Goal: Information Seeking & Learning: Learn about a topic

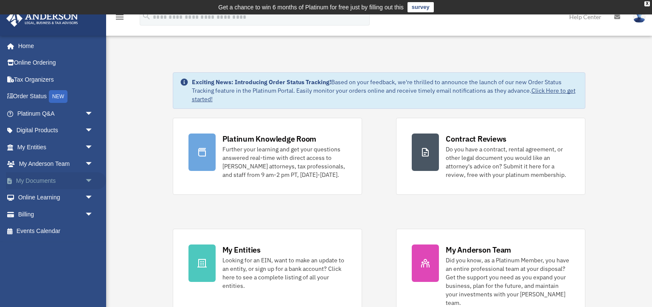
click at [88, 180] on span "arrow_drop_down" at bounding box center [93, 180] width 17 height 17
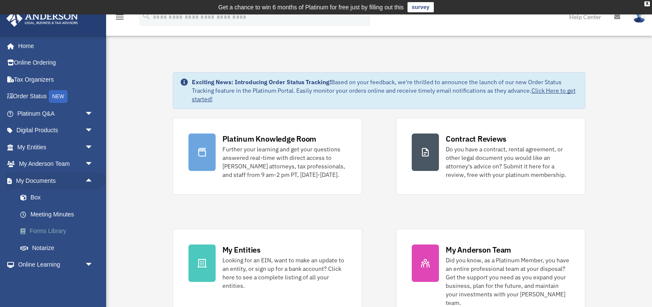
click at [54, 228] on link "Forms Library" at bounding box center [59, 231] width 94 height 17
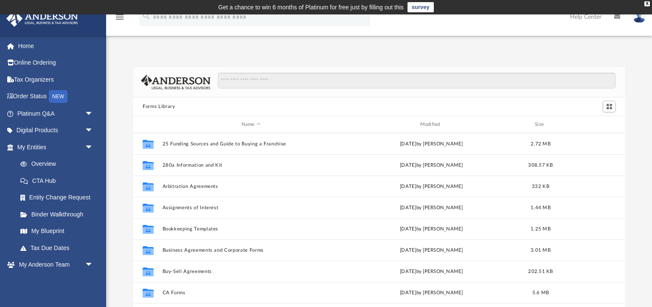
scroll to position [193, 491]
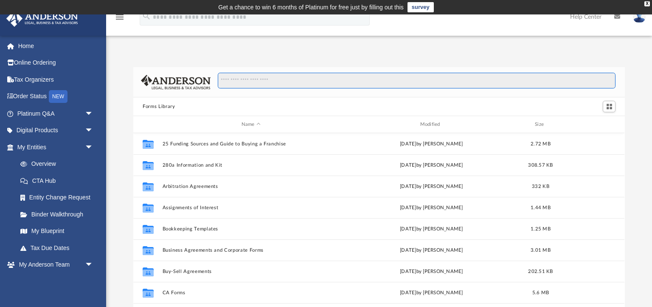
click at [223, 79] on input "Search files and folders" at bounding box center [417, 81] width 398 height 16
type input "*"
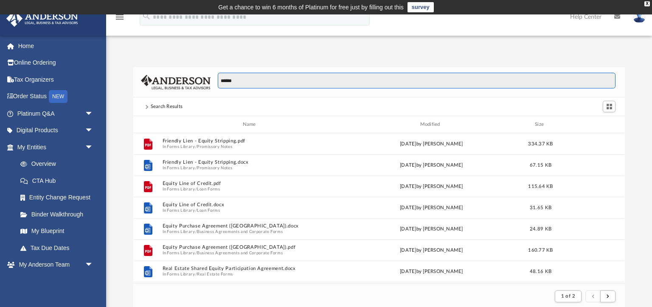
scroll to position [167, 491]
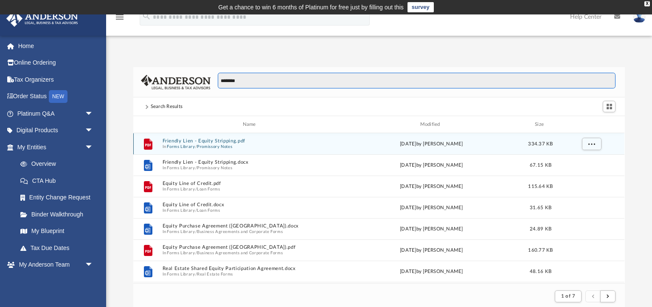
type input "********"
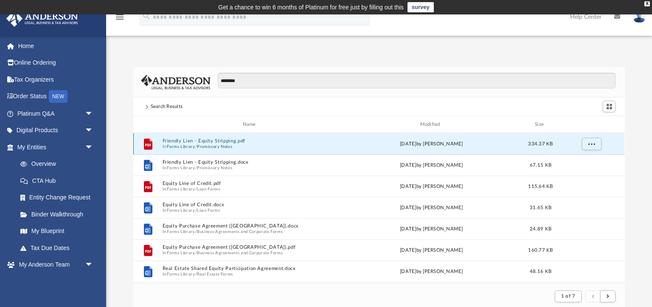
click at [179, 140] on button "Friendly Lien - Equity Stripping.pdf" at bounding box center [251, 141] width 177 height 6
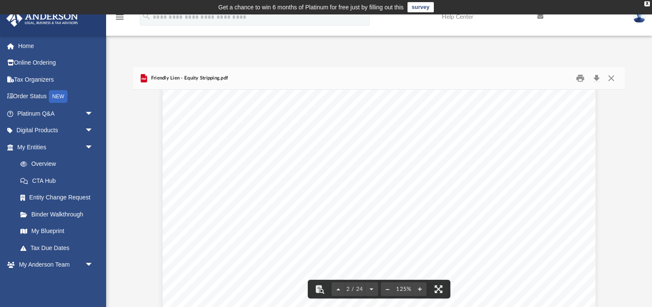
scroll to position [616, 0]
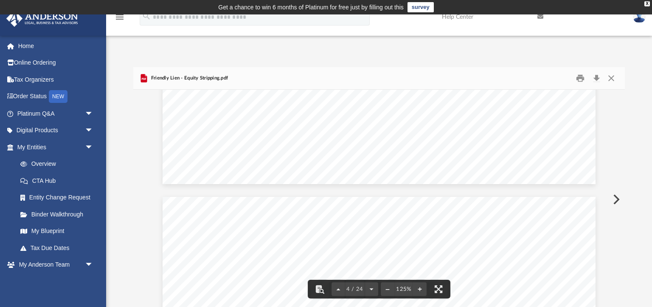
scroll to position [1619, 0]
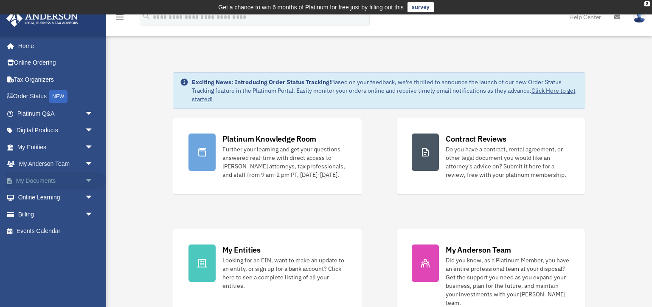
click at [87, 179] on span "arrow_drop_down" at bounding box center [93, 180] width 17 height 17
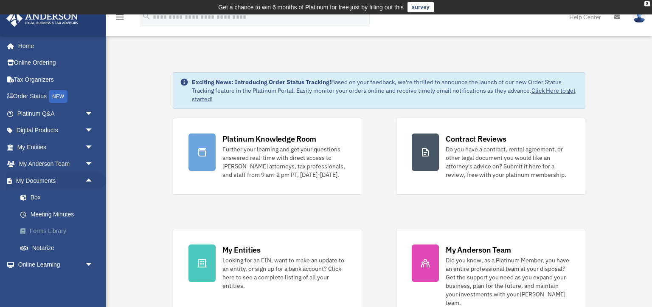
click at [55, 230] on link "Forms Library" at bounding box center [59, 231] width 94 height 17
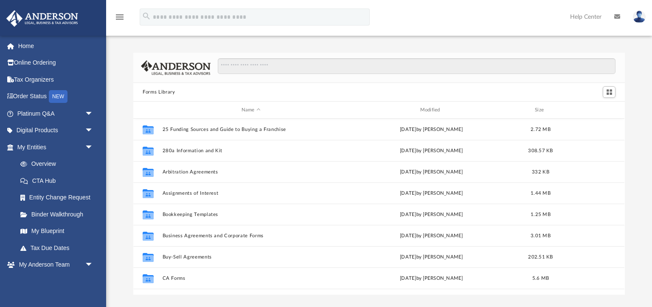
scroll to position [193, 491]
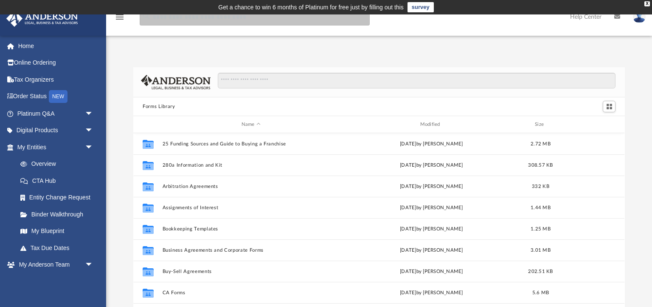
click at [155, 20] on input "search" at bounding box center [255, 16] width 230 height 17
type input "*"
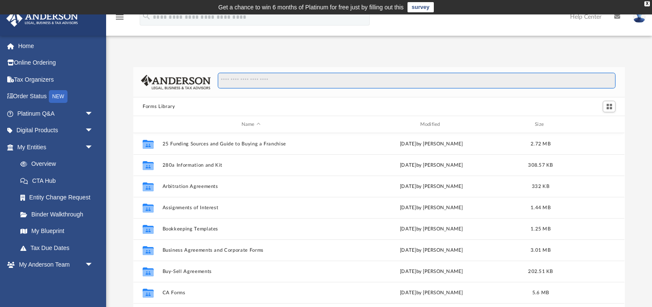
click at [227, 80] on input "Search files and folders" at bounding box center [417, 81] width 398 height 16
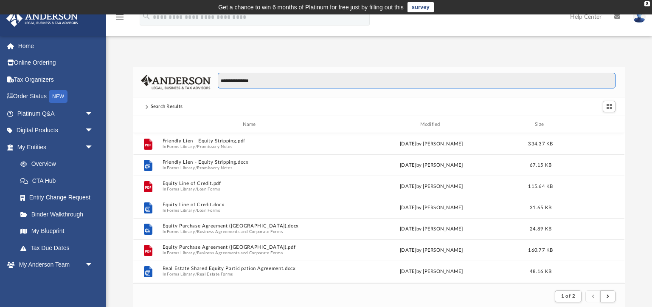
scroll to position [167, 491]
type input "**********"
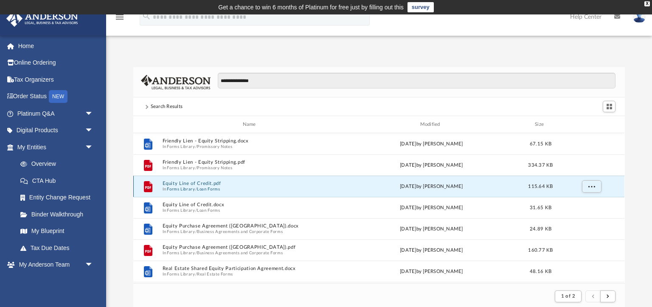
click at [186, 183] on button "Equity Line of Credit.pdf" at bounding box center [251, 183] width 177 height 6
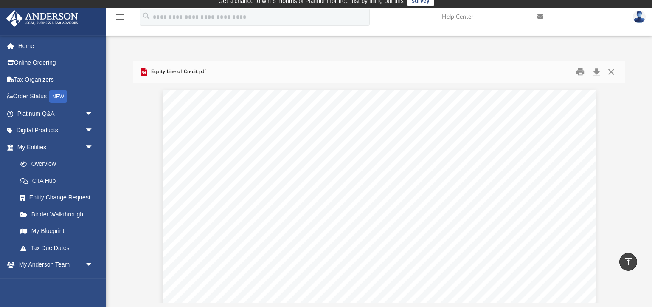
scroll to position [0, 0]
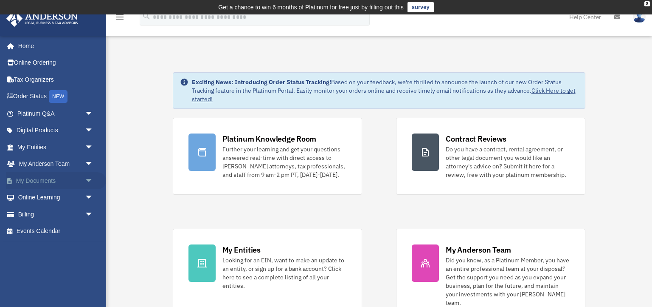
click at [89, 180] on span "arrow_drop_down" at bounding box center [93, 180] width 17 height 17
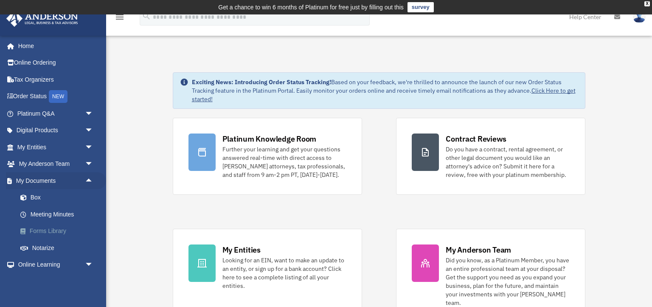
click at [57, 228] on link "Forms Library" at bounding box center [59, 231] width 94 height 17
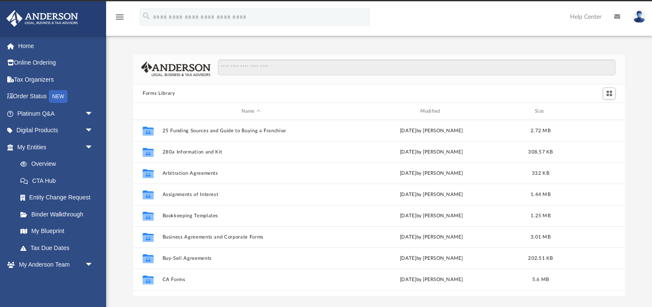
scroll to position [193, 491]
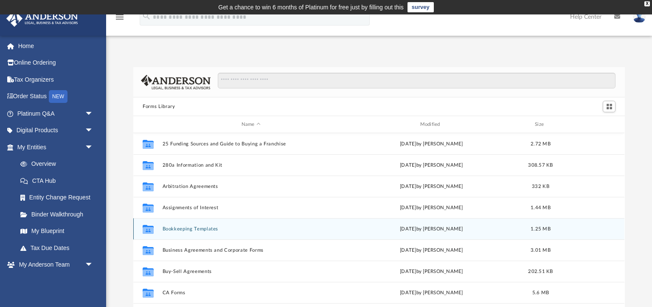
click at [195, 228] on button "Bookkeeping Templates" at bounding box center [251, 229] width 177 height 6
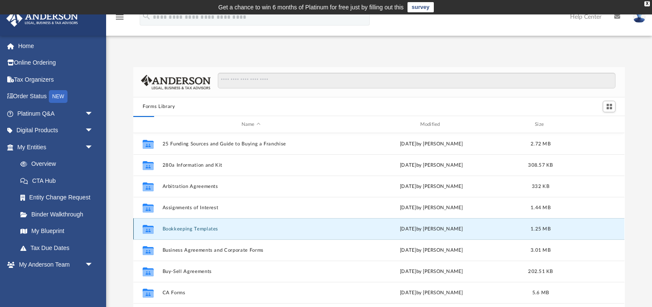
click at [195, 228] on button "Bookkeeping Templates" at bounding box center [251, 229] width 177 height 6
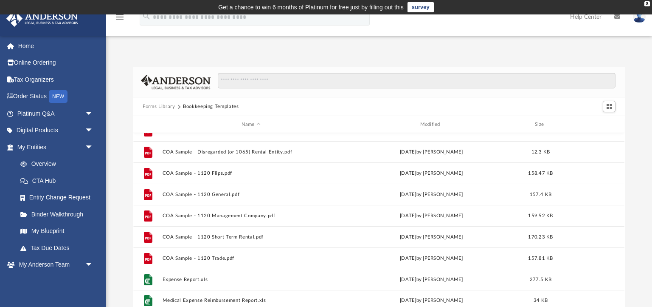
scroll to position [58, 0]
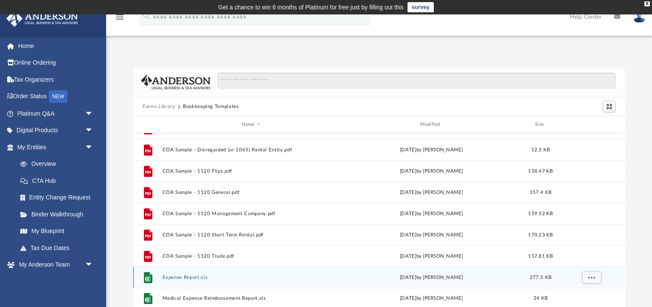
click at [183, 278] on button "Expense Report.xls" at bounding box center [251, 277] width 177 height 6
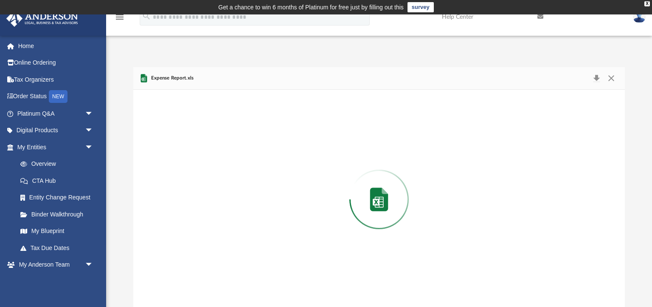
click at [183, 278] on div "Preview" at bounding box center [378, 199] width 491 height 219
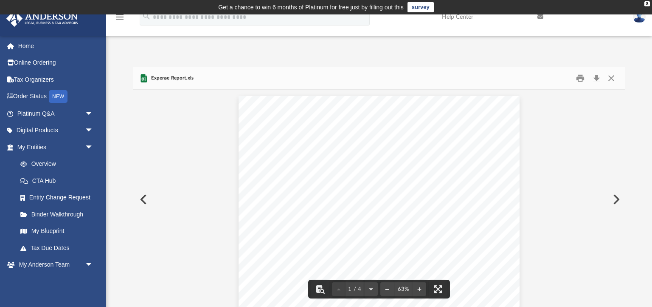
click at [143, 195] on button "Preview" at bounding box center [142, 199] width 19 height 24
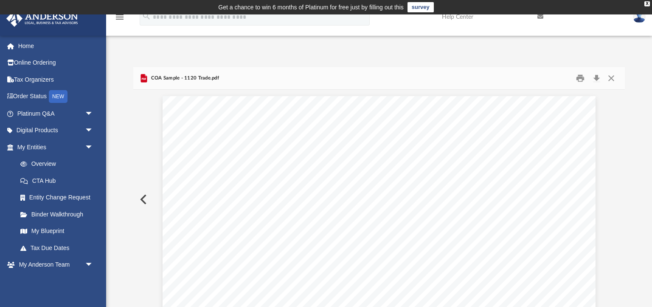
click at [143, 195] on button "Preview" at bounding box center [142, 199] width 19 height 24
click at [30, 46] on link "Home" at bounding box center [56, 45] width 100 height 17
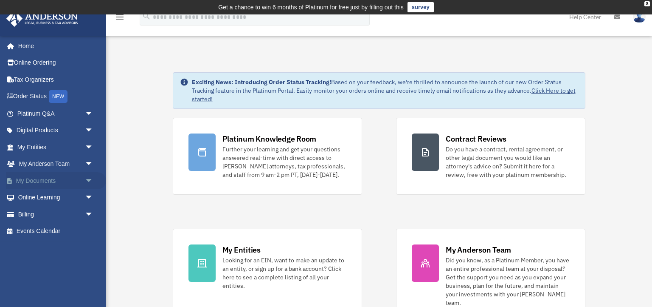
click at [88, 181] on span "arrow_drop_down" at bounding box center [93, 180] width 17 height 17
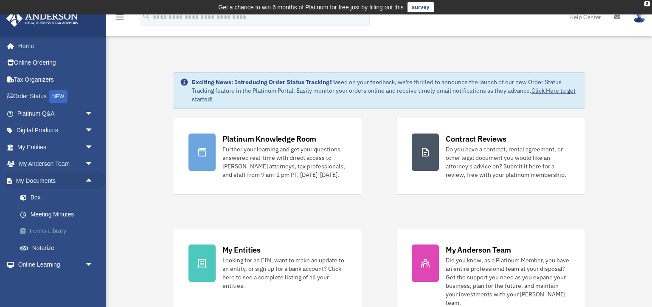
click at [47, 229] on link "Forms Library" at bounding box center [59, 231] width 94 height 17
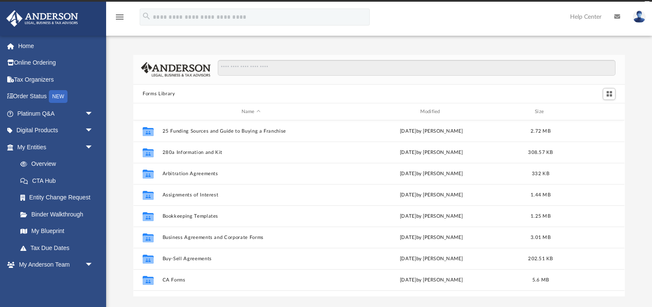
scroll to position [193, 491]
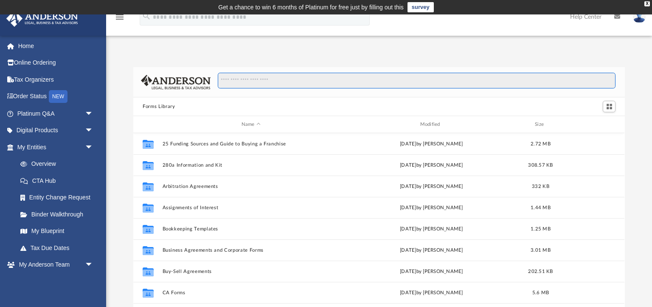
click at [234, 82] on input "Search files and folders" at bounding box center [417, 81] width 398 height 16
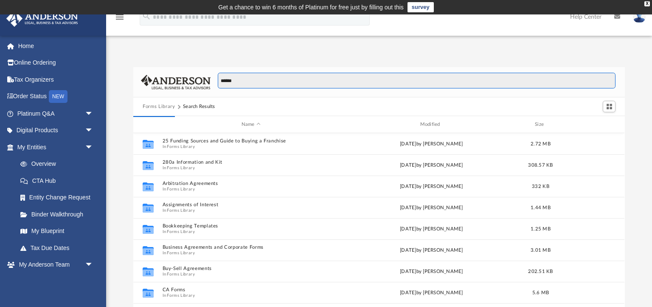
scroll to position [0, 0]
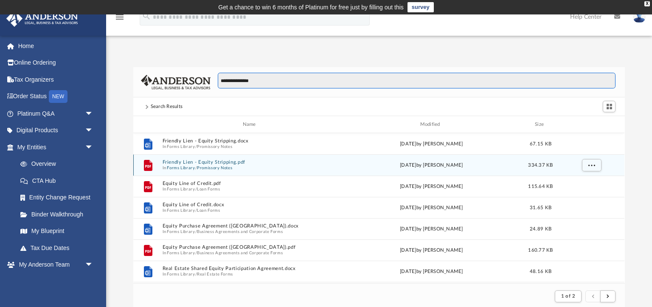
type input "**********"
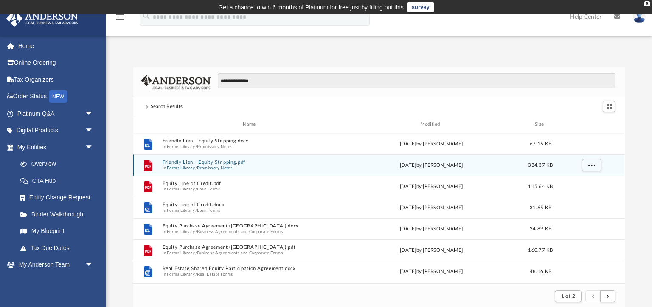
click at [170, 163] on button "Friendly Lien - Equity Stripping.pdf" at bounding box center [251, 162] width 177 height 6
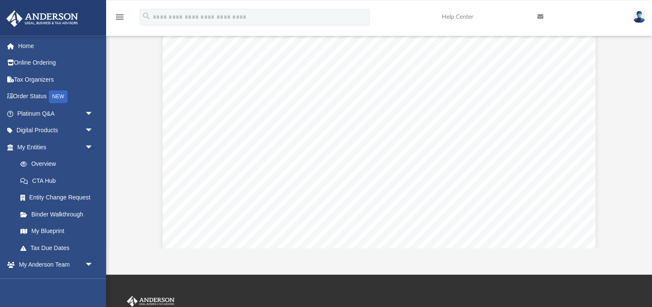
scroll to position [1149, 0]
click at [22, 81] on link "Tax Organizers" at bounding box center [56, 79] width 100 height 17
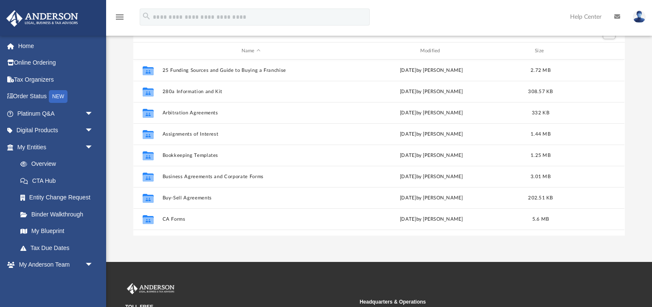
scroll to position [193, 491]
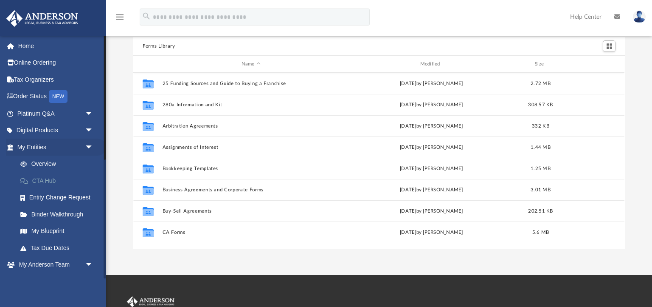
click at [52, 179] on link "CTA Hub" at bounding box center [59, 180] width 94 height 17
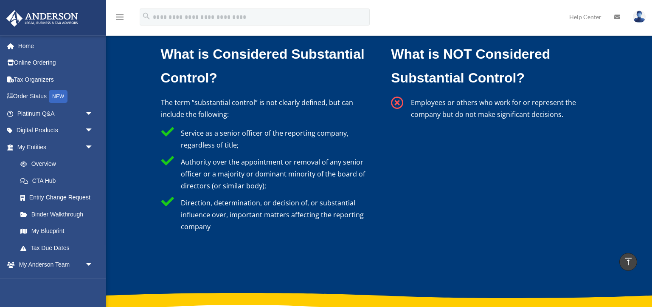
scroll to position [2568, 0]
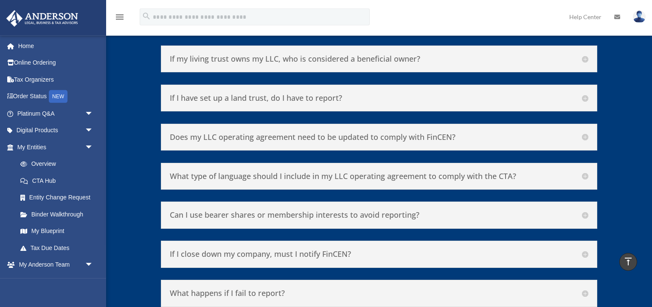
click at [584, 135] on h5 "Does my LLC operating agreement need to be updated to comply with FinCEN?" at bounding box center [379, 137] width 419 height 9
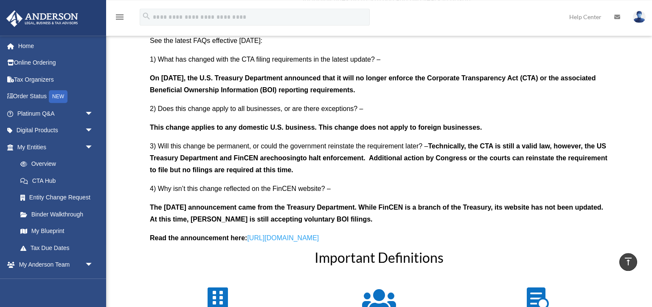
scroll to position [782, 0]
click at [89, 265] on span "arrow_drop_down" at bounding box center [93, 264] width 17 height 17
click at [27, 45] on link "Home" at bounding box center [56, 45] width 100 height 17
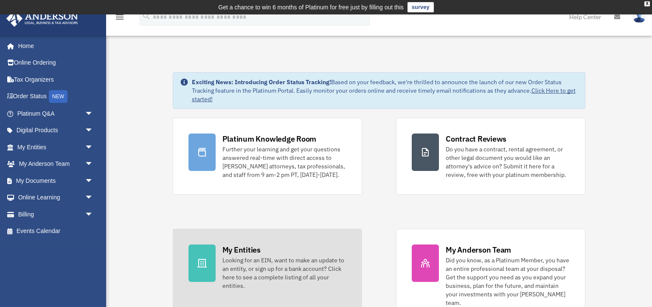
click at [240, 265] on div "Looking for an EIN, want to make an update to an entity, or sign up for a bank …" at bounding box center [285, 273] width 124 height 34
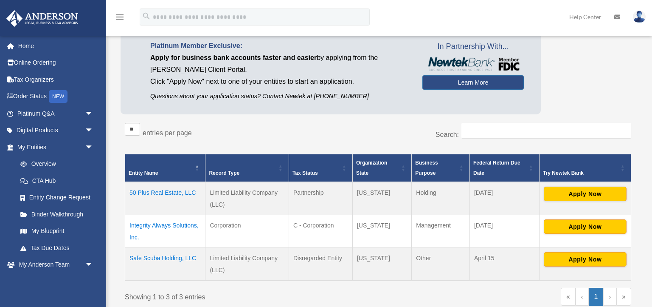
scroll to position [76, 0]
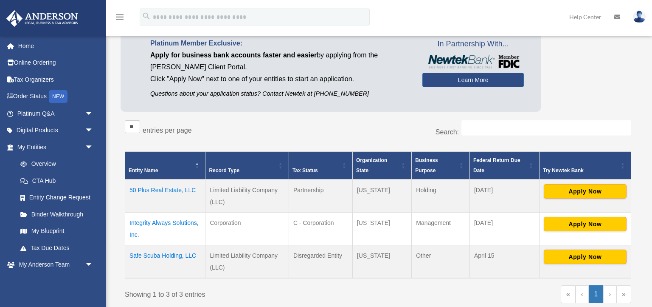
click at [150, 189] on td "50 Plus Real Estate, LLC" at bounding box center [165, 195] width 80 height 33
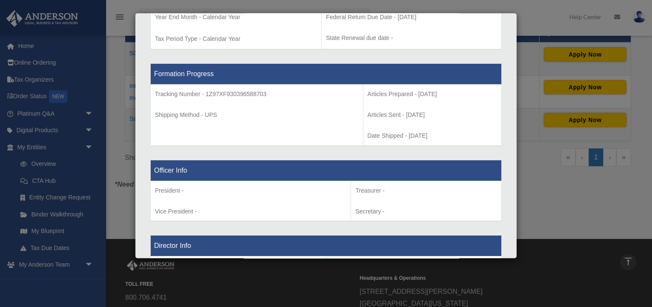
scroll to position [404, 0]
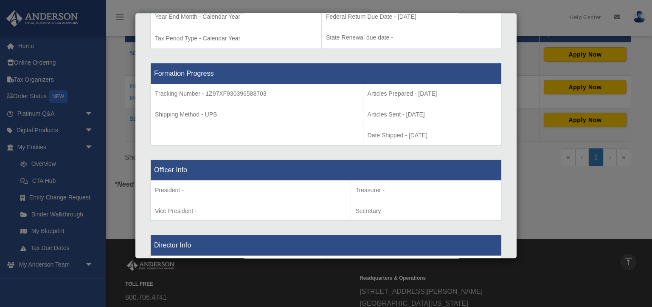
click at [540, 173] on div "Details × Articles Sent Organizational Date" at bounding box center [326, 153] width 652 height 307
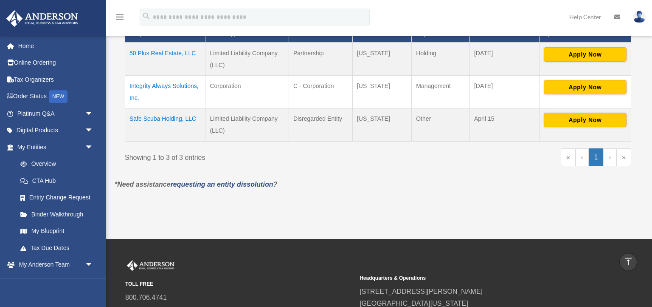
click at [144, 86] on td "Integrity Always Solutions, Inc." at bounding box center [165, 92] width 80 height 33
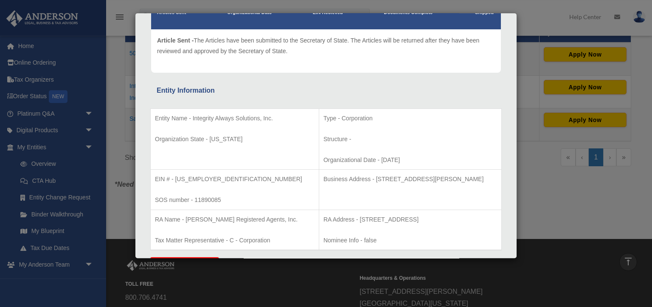
scroll to position [637, 0]
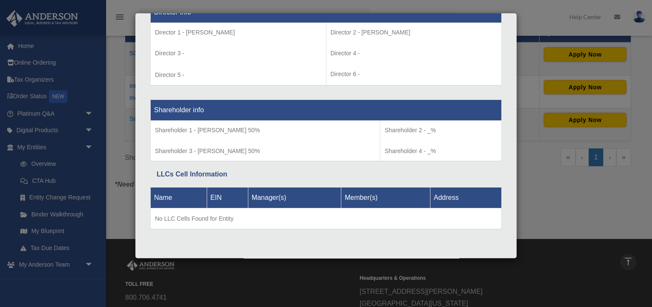
click at [543, 181] on div "Details × Articles Sent Organizational Date" at bounding box center [326, 153] width 652 height 307
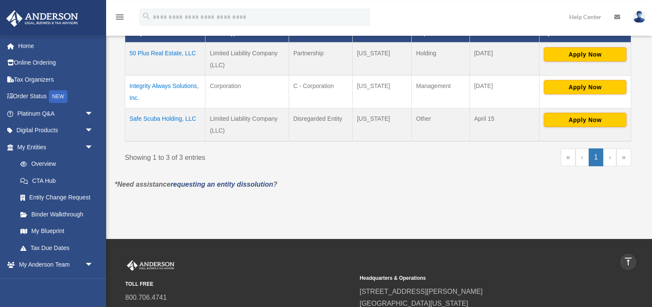
click at [144, 117] on td "Safe Scuba Holding, LLC" at bounding box center [165, 124] width 80 height 33
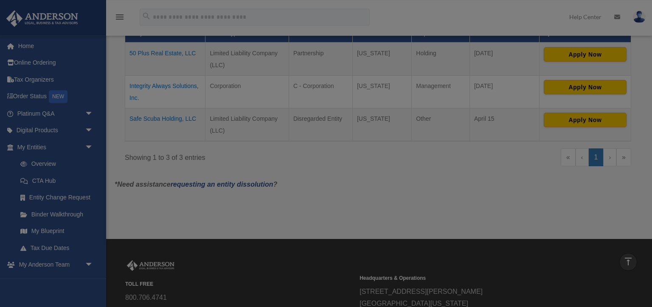
click at [144, 117] on body "X Get a chance to win 6 months of Platinum for free just by filling out this su…" at bounding box center [326, 92] width 652 height 611
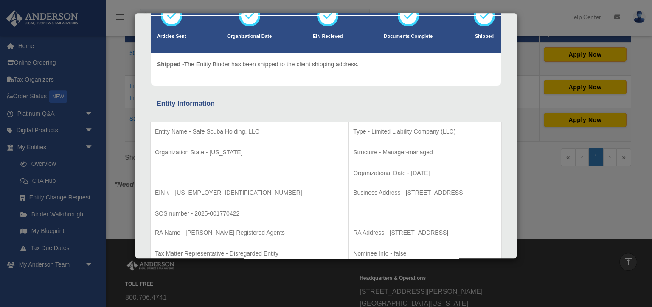
scroll to position [0, 0]
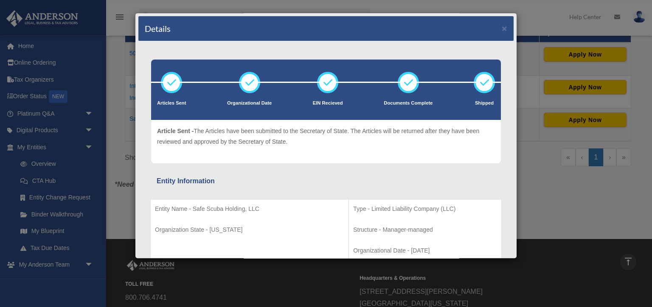
click at [541, 195] on div "Details × Articles Sent Organizational Date" at bounding box center [326, 153] width 652 height 307
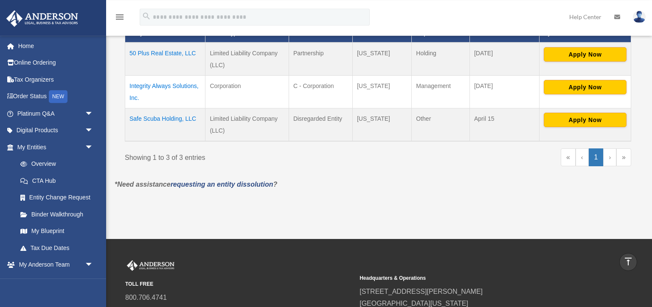
click at [147, 54] on td "50 Plus Real Estate, LLC" at bounding box center [165, 58] width 80 height 33
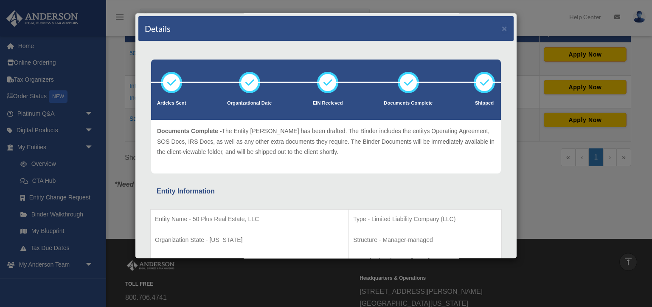
click at [577, 198] on div "Details × Articles Sent Organizational Date" at bounding box center [326, 153] width 652 height 307
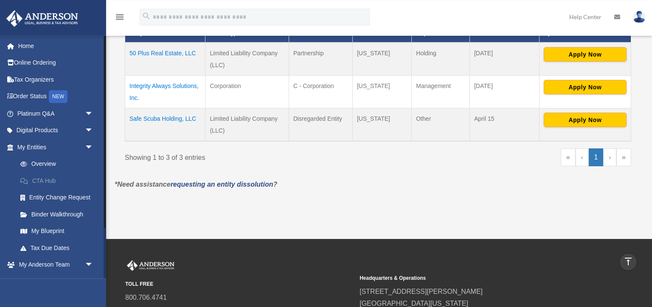
click at [45, 179] on link "CTA Hub" at bounding box center [59, 180] width 94 height 17
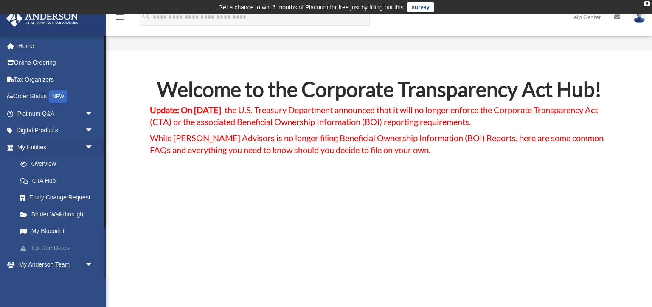
click at [48, 247] on link "Tax Due Dates" at bounding box center [59, 247] width 94 height 17
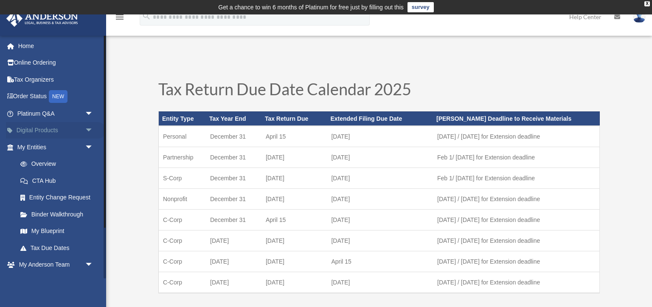
click at [48, 128] on link "Digital Products arrow_drop_down" at bounding box center [56, 130] width 100 height 17
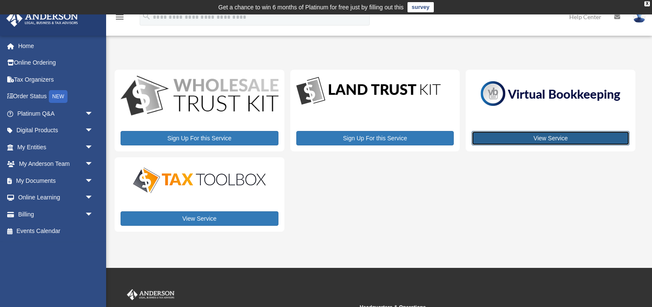
click at [542, 135] on link "View Service" at bounding box center [551, 138] width 158 height 14
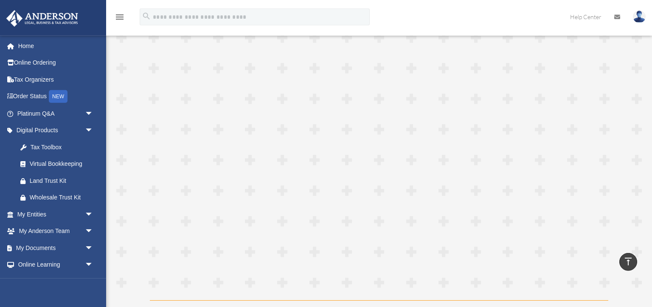
scroll to position [456, 0]
click at [44, 148] on div "Tax Toolbox" at bounding box center [63, 147] width 66 height 11
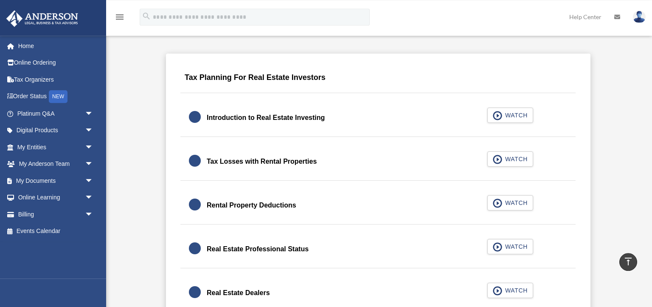
scroll to position [526, 0]
click at [524, 107] on div "Introduction to Real Estate Investing WATCH" at bounding box center [377, 118] width 395 height 38
click at [513, 110] on button "WATCH" at bounding box center [511, 115] width 46 height 15
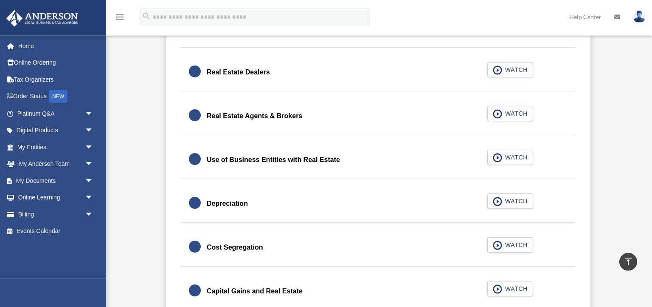
scroll to position [748, 0]
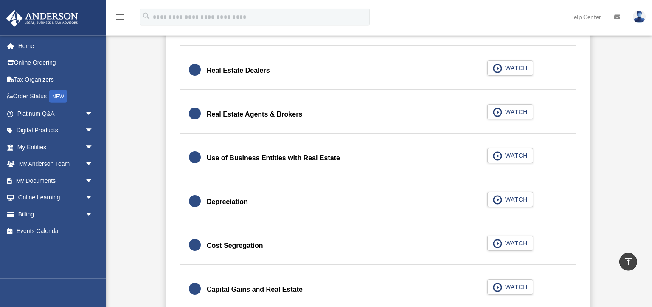
click at [319, 157] on div "Use of Business Entities with Real Estate" at bounding box center [273, 158] width 133 height 12
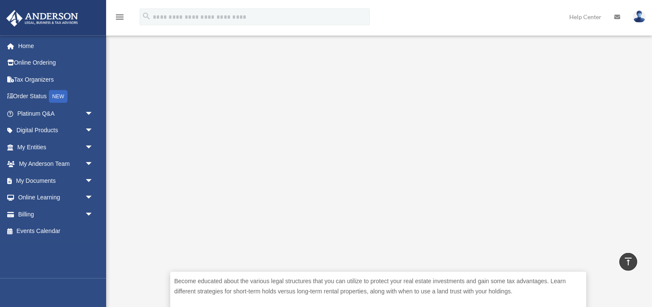
scroll to position [201, 0]
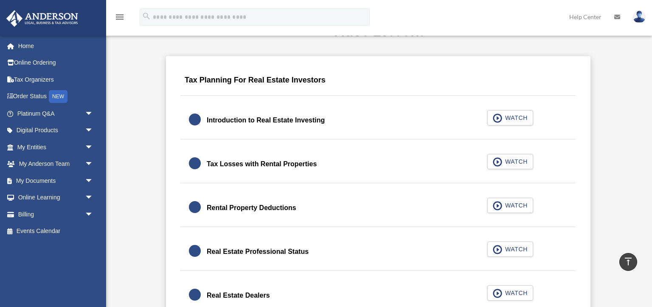
scroll to position [522, 0]
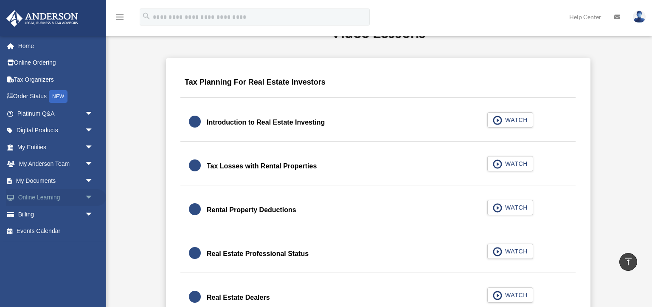
click at [89, 197] on span "arrow_drop_down" at bounding box center [93, 197] width 17 height 17
click at [46, 228] on link "Video Training" at bounding box center [59, 231] width 94 height 17
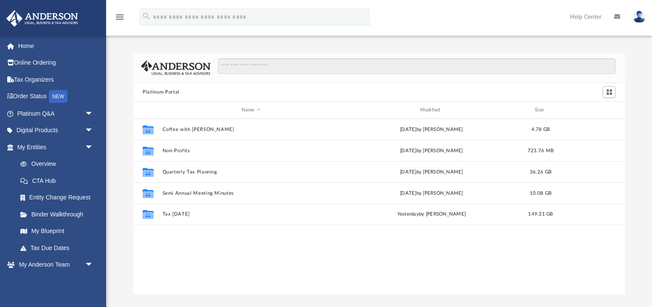
scroll to position [193, 491]
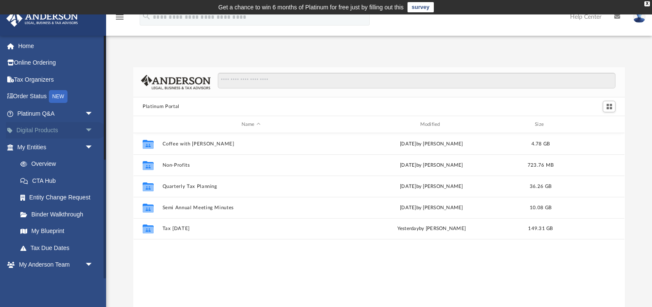
click at [89, 128] on span "arrow_drop_down" at bounding box center [93, 130] width 17 height 17
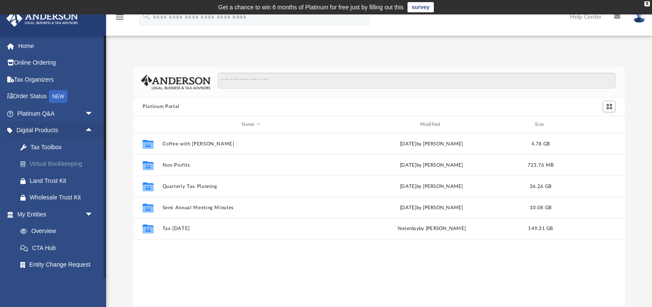
click at [70, 162] on div "Virtual Bookkeeping" at bounding box center [63, 163] width 66 height 11
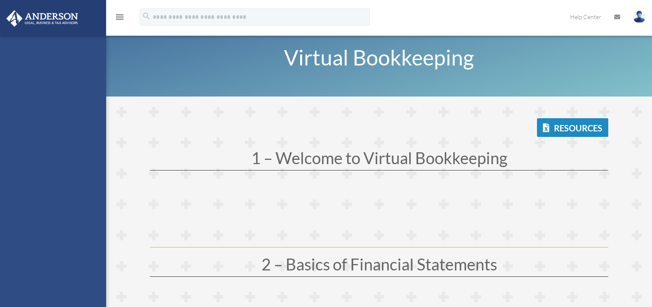
click at [70, 162] on div "[EMAIL_ADDRESS][DOMAIN_NAME] Sign Out [EMAIL_ADDRESS][DOMAIN_NAME] Home Online …" at bounding box center [53, 188] width 106 height 307
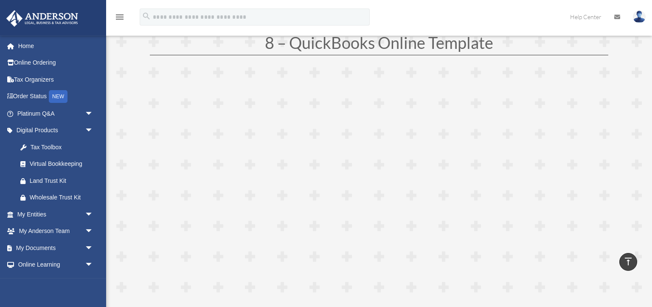
scroll to position [2260, 0]
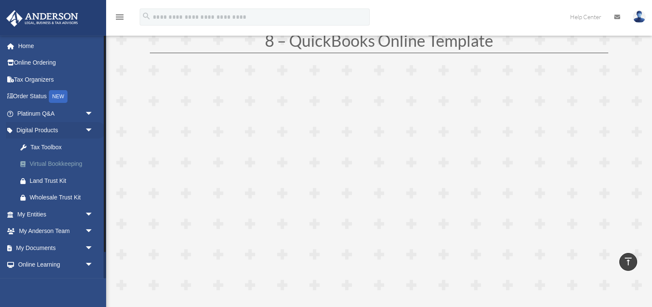
click at [54, 159] on div "Virtual Bookkeeping" at bounding box center [63, 163] width 66 height 11
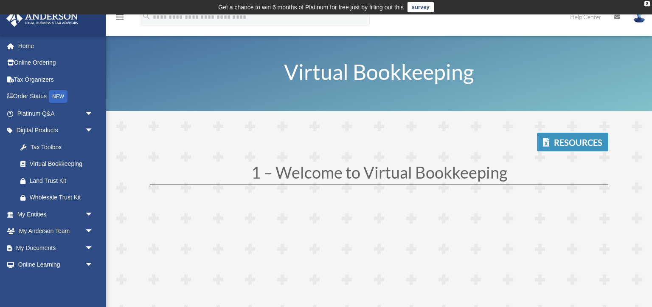
click at [567, 144] on link "Resources" at bounding box center [572, 142] width 71 height 19
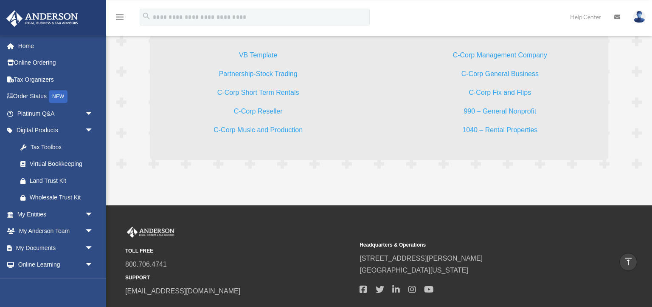
click at [485, 54] on link "C-Corp Management Company" at bounding box center [500, 56] width 94 height 11
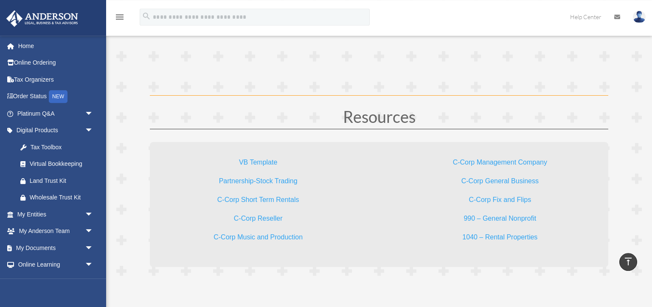
scroll to position [2487, 0]
click at [259, 202] on link "C-Corp Short Term Rentals" at bounding box center [258, 202] width 82 height 11
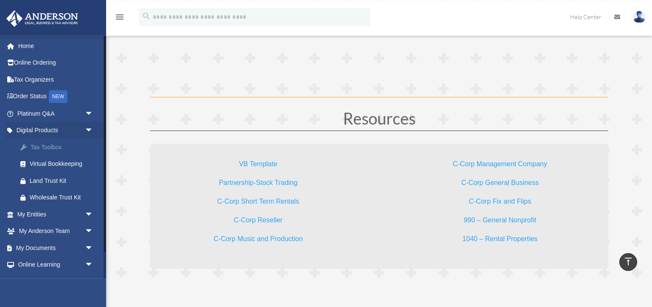
click at [45, 145] on div "Tax Toolbox" at bounding box center [63, 147] width 66 height 11
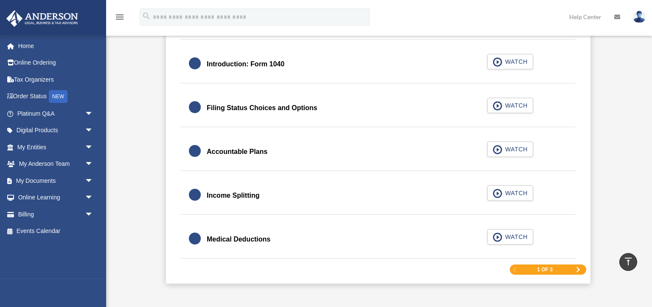
scroll to position [1267, 0]
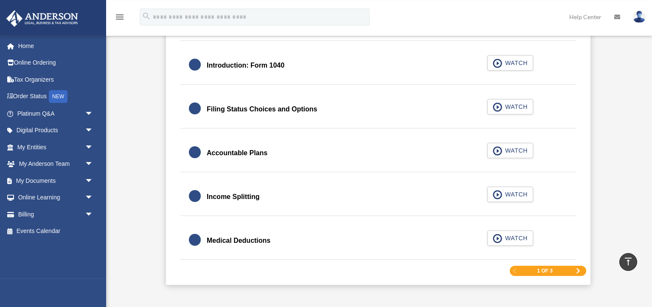
click at [242, 155] on div "Accountable Plans" at bounding box center [237, 153] width 61 height 12
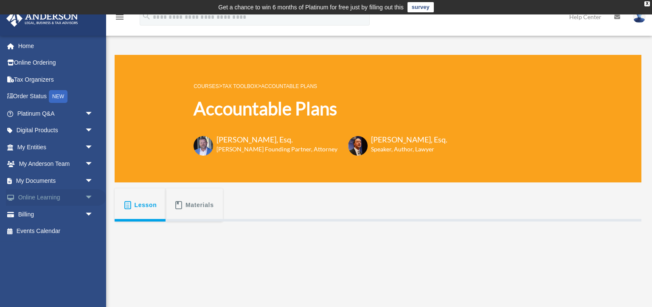
click at [39, 196] on link "Online Learning arrow_drop_down" at bounding box center [56, 197] width 100 height 17
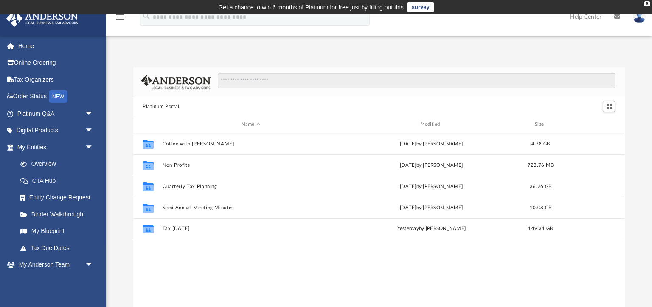
scroll to position [193, 491]
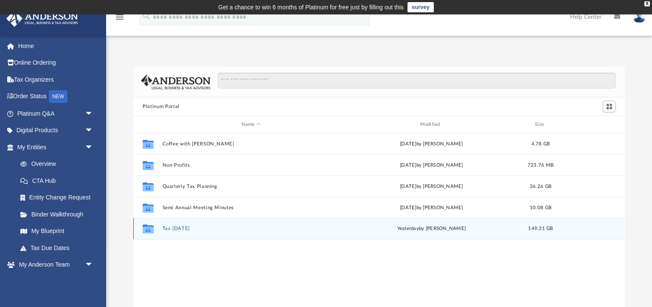
click at [175, 228] on button "Tax [DATE]" at bounding box center [251, 229] width 177 height 6
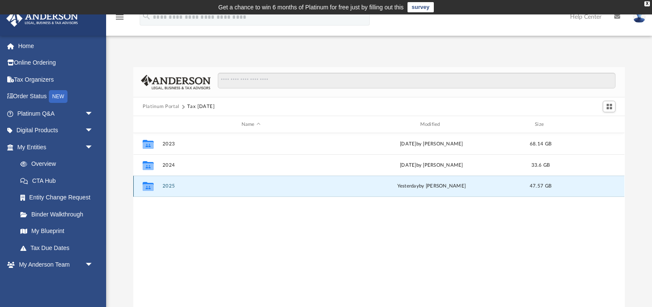
click at [172, 184] on button "2025" at bounding box center [251, 186] width 177 height 6
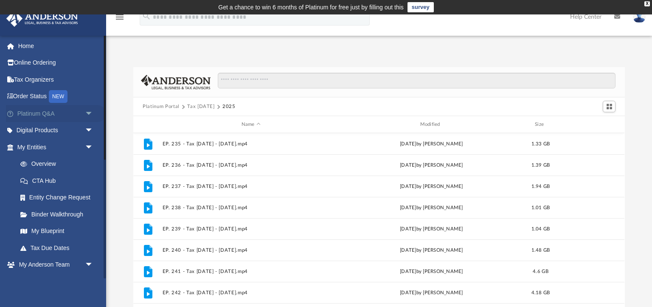
click at [52, 114] on link "Platinum Q&A arrow_drop_down" at bounding box center [56, 113] width 100 height 17
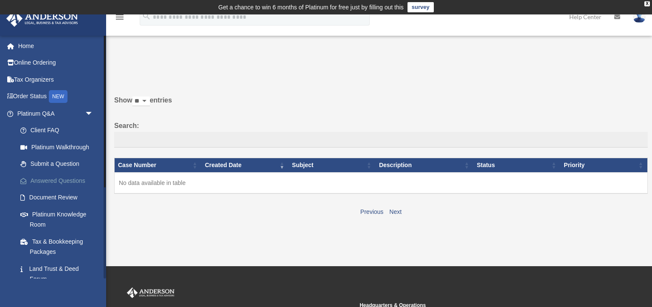
click at [48, 180] on link "Answered Questions" at bounding box center [59, 180] width 94 height 17
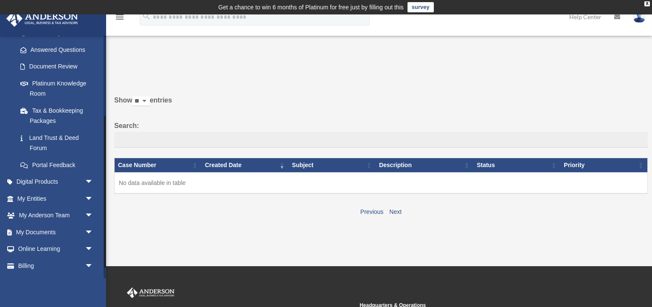
scroll to position [145, 0]
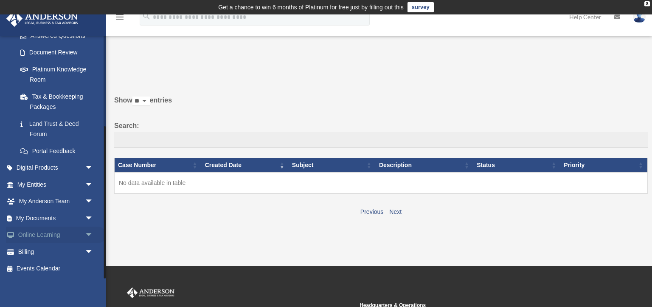
click at [86, 234] on span "arrow_drop_down" at bounding box center [93, 234] width 17 height 17
click at [55, 269] on link "Video Training" at bounding box center [59, 268] width 94 height 17
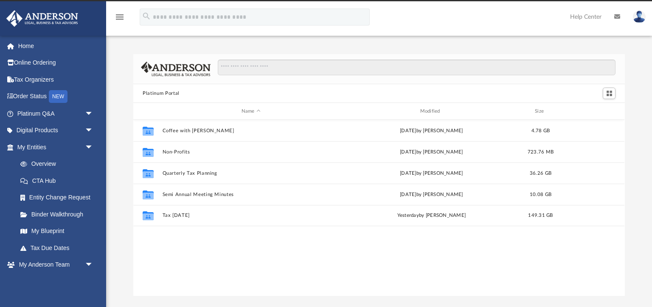
scroll to position [193, 491]
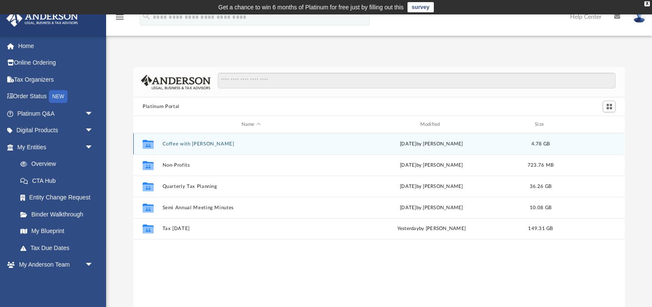
click at [191, 142] on button "Coffee with Carl" at bounding box center [251, 144] width 177 height 6
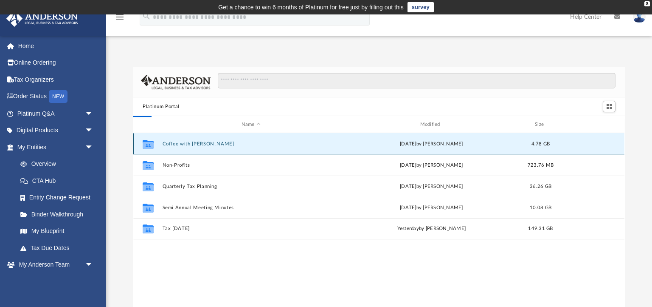
click at [191, 142] on button "Coffee with Carl" at bounding box center [251, 144] width 177 height 6
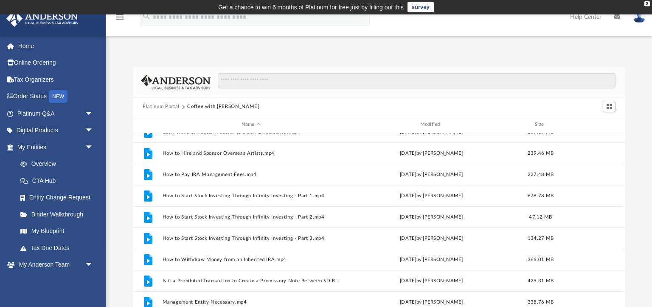
scroll to position [164, 0]
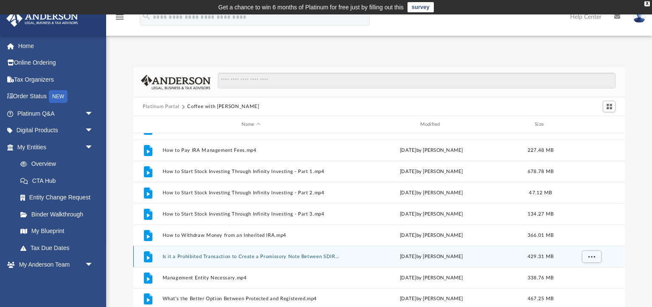
click at [254, 257] on button "Is it a Prohibited Transaction to Create a Promissory Note Between SDIRA and LL…" at bounding box center [251, 257] width 177 height 6
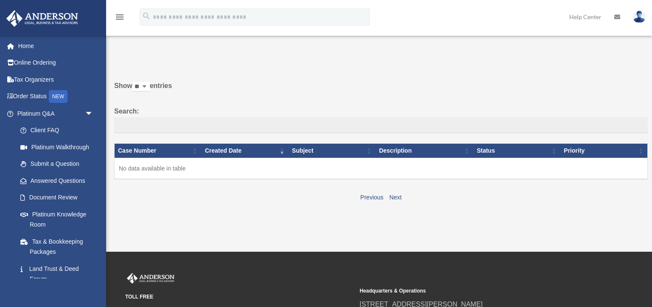
scroll to position [145, 0]
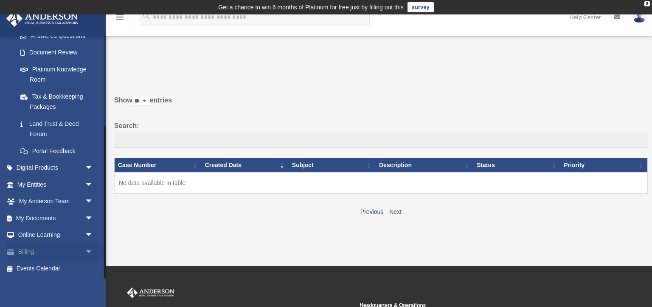
click at [36, 248] on link "Billing arrow_drop_down" at bounding box center [56, 251] width 100 height 17
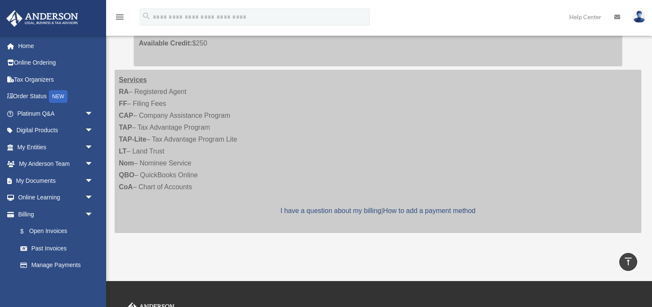
scroll to position [254, 0]
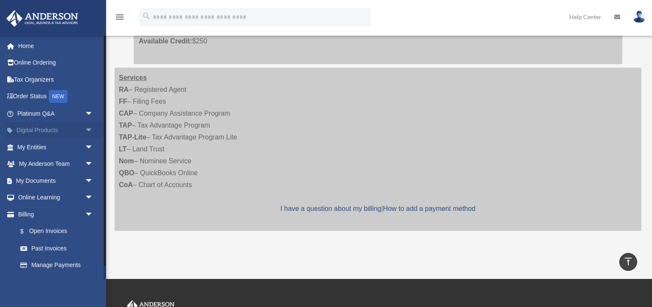
click at [88, 130] on span "arrow_drop_down" at bounding box center [93, 130] width 17 height 17
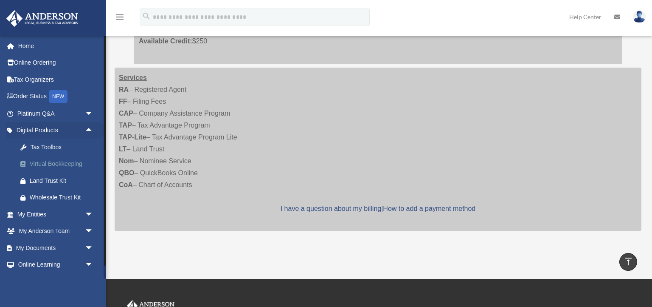
click at [53, 162] on div "Virtual Bookkeeping" at bounding box center [63, 163] width 66 height 11
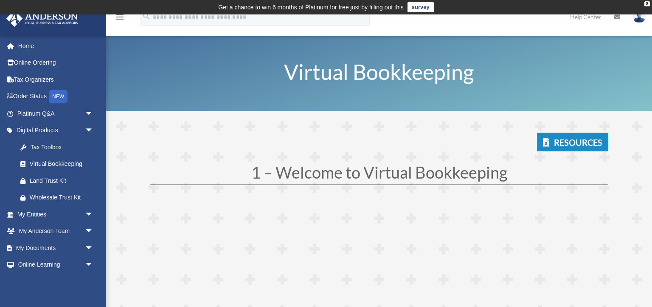
click at [576, 144] on link "Resources" at bounding box center [572, 142] width 71 height 19
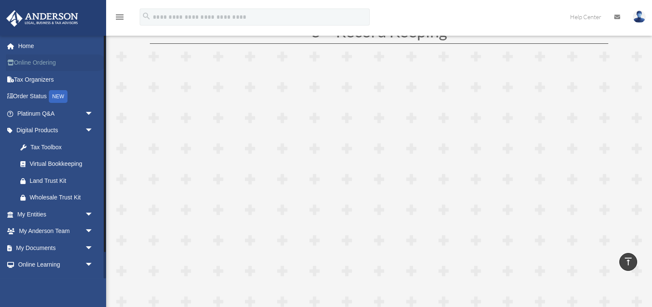
scroll to position [1355, 0]
click at [37, 63] on link "Online Ordering" at bounding box center [56, 62] width 100 height 17
